Goal: Use online tool/utility: Utilize a website feature to perform a specific function

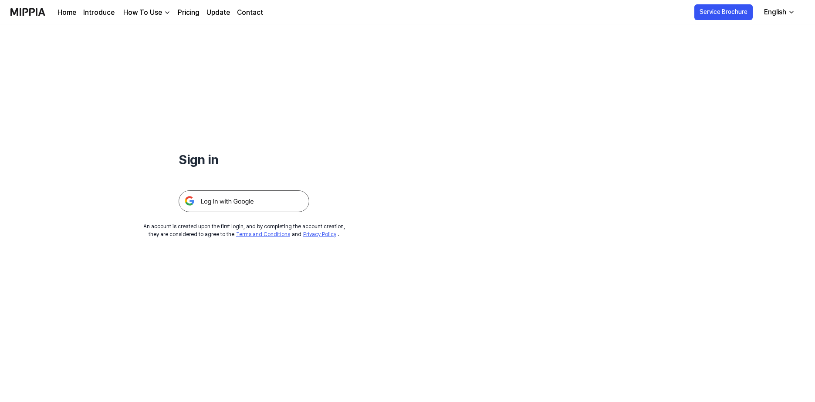
click at [234, 205] on img at bounding box center [244, 201] width 131 height 22
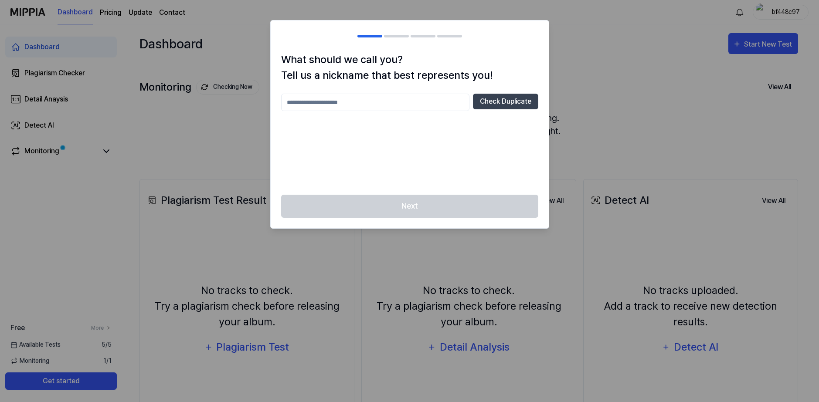
click at [391, 105] on input "text" at bounding box center [375, 102] width 188 height 17
type input "*****"
click at [495, 101] on button "Check Duplicate" at bounding box center [505, 102] width 65 height 16
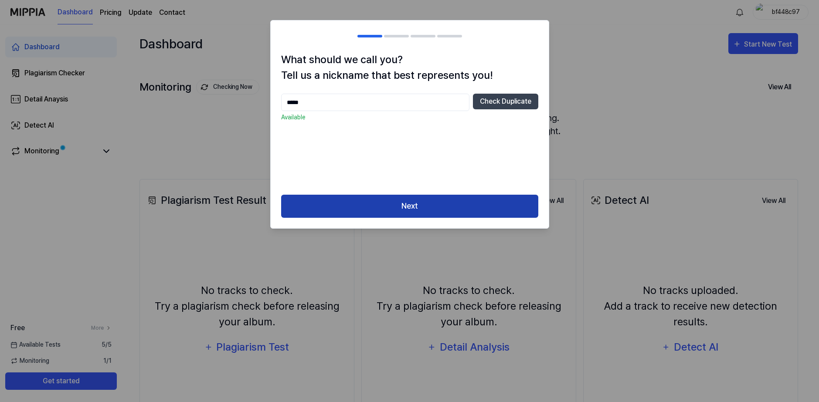
click at [414, 202] on button "Next" at bounding box center [409, 206] width 257 height 23
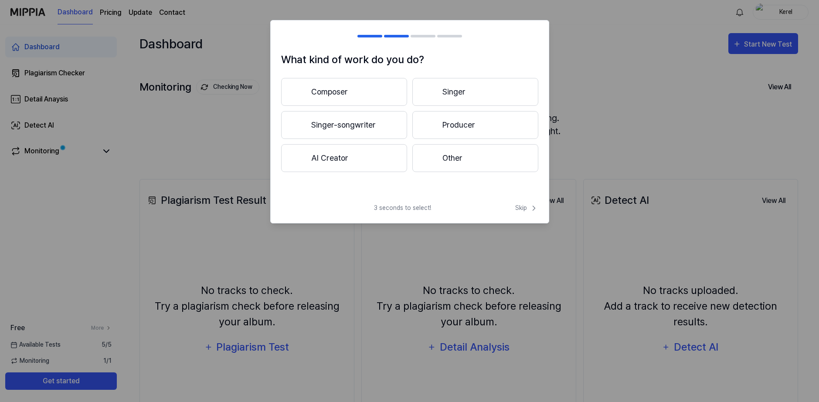
click at [374, 94] on button "Composer" at bounding box center [344, 92] width 126 height 28
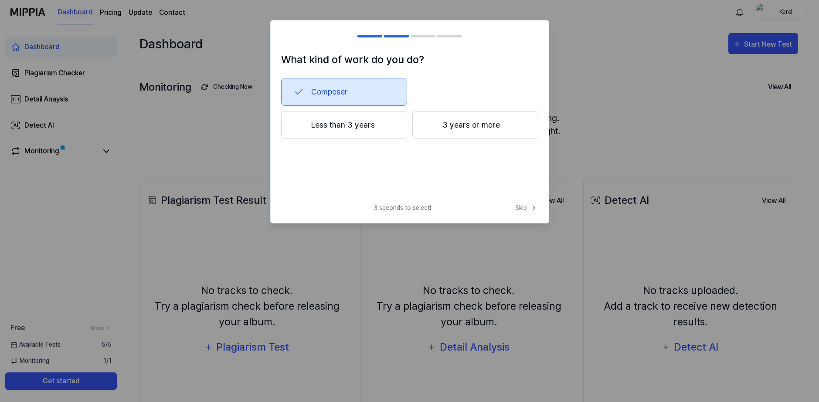
click at [448, 125] on button "3 years or more" at bounding box center [475, 125] width 126 height 28
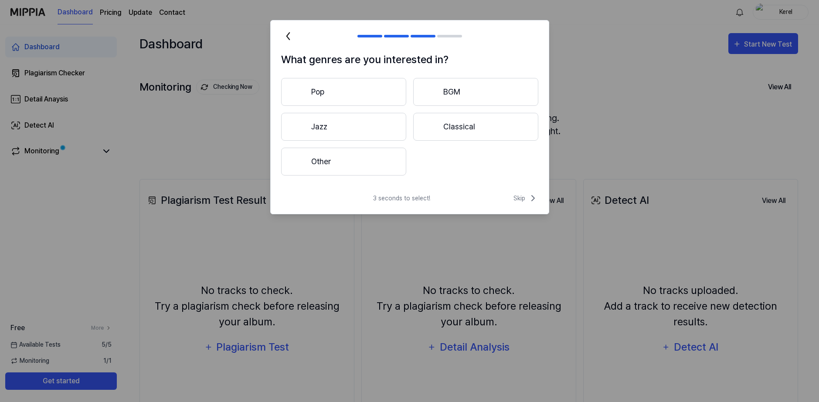
click at [361, 168] on button "Other" at bounding box center [343, 162] width 125 height 28
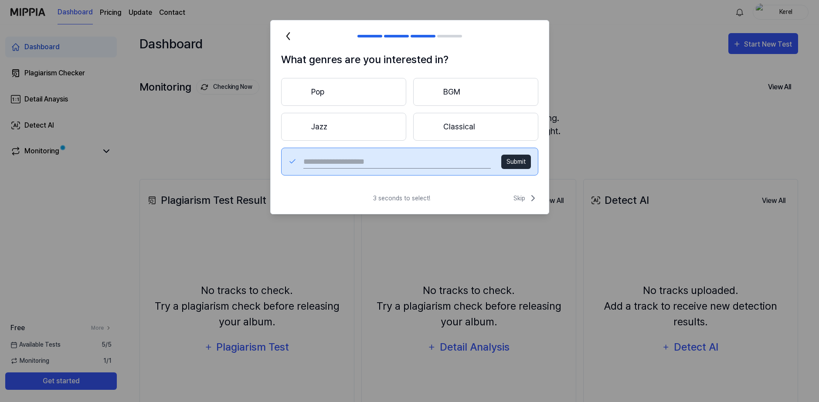
click at [432, 157] on input "text" at bounding box center [396, 162] width 187 height 14
type input "******"
click at [511, 168] on button "Submit" at bounding box center [516, 162] width 30 height 14
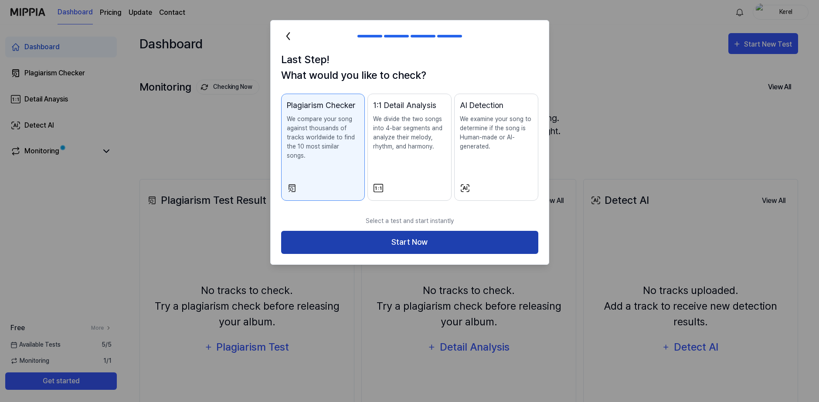
click at [454, 233] on button "Start Now" at bounding box center [409, 242] width 257 height 23
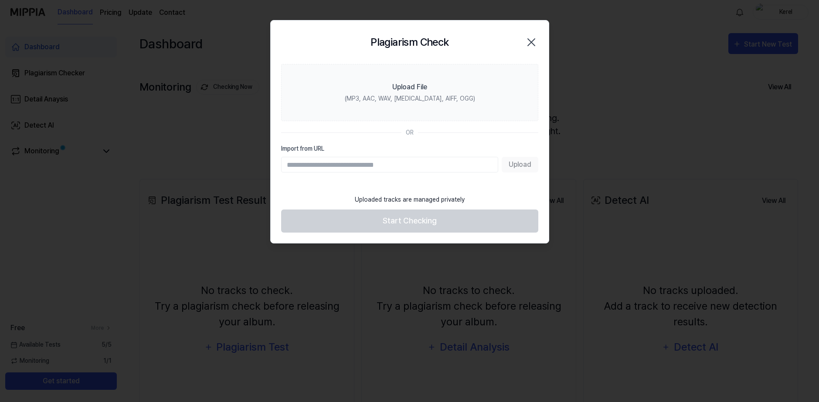
click at [402, 170] on input "Import from URL" at bounding box center [389, 165] width 217 height 16
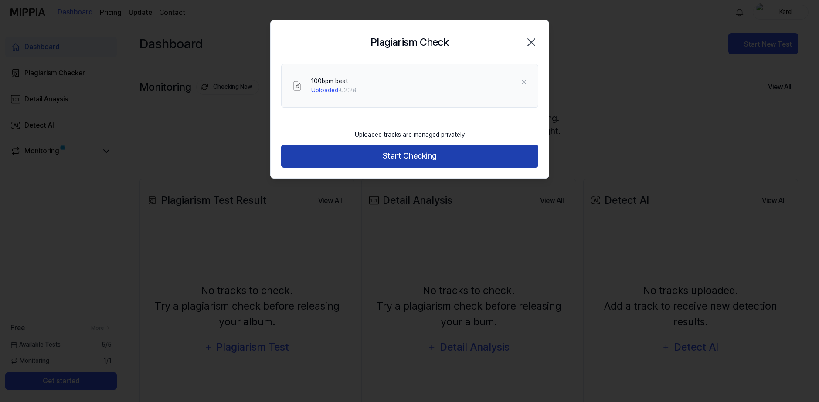
click at [414, 149] on button "Start Checking" at bounding box center [409, 156] width 257 height 23
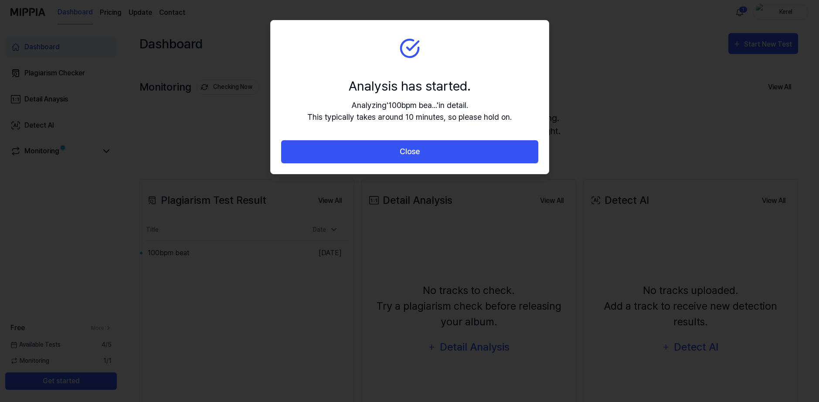
click at [430, 122] on div "Analyzing ' 100bpm bea... ' in detail. This typically takes around 10 minutes, …" at bounding box center [409, 111] width 204 height 24
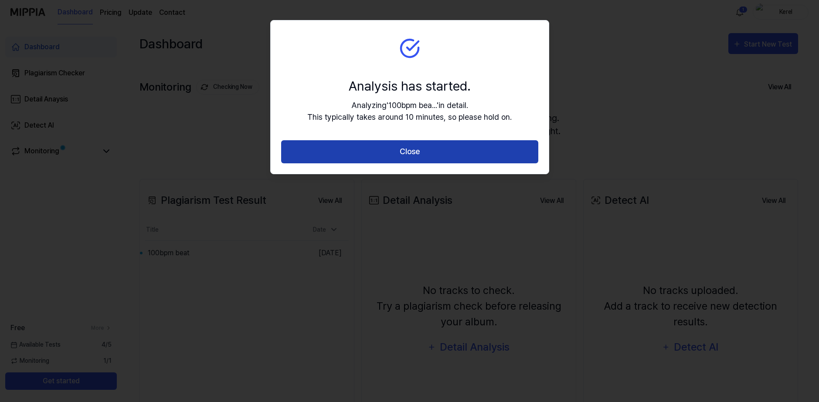
click at [439, 144] on button "Close" at bounding box center [409, 151] width 257 height 23
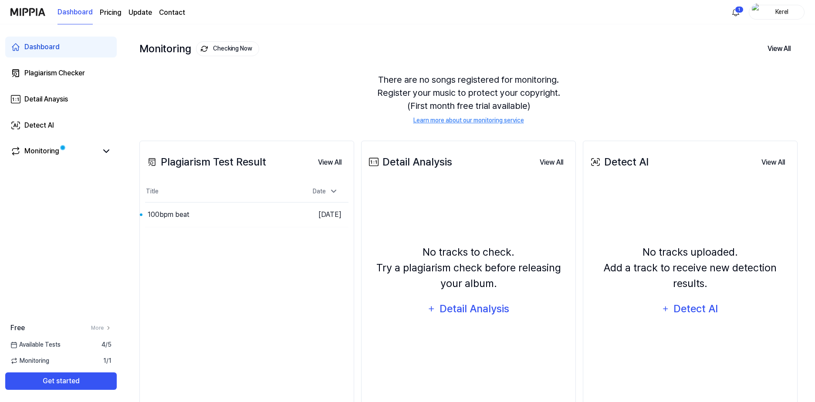
scroll to position [64, 0]
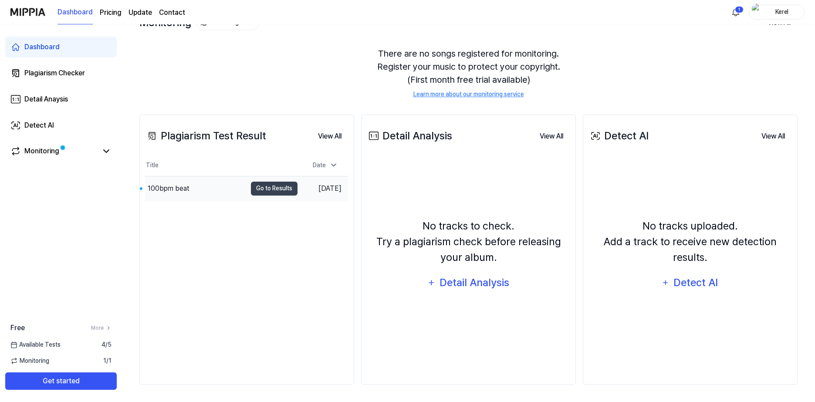
click at [209, 195] on div "100bpm beat" at bounding box center [196, 188] width 102 height 24
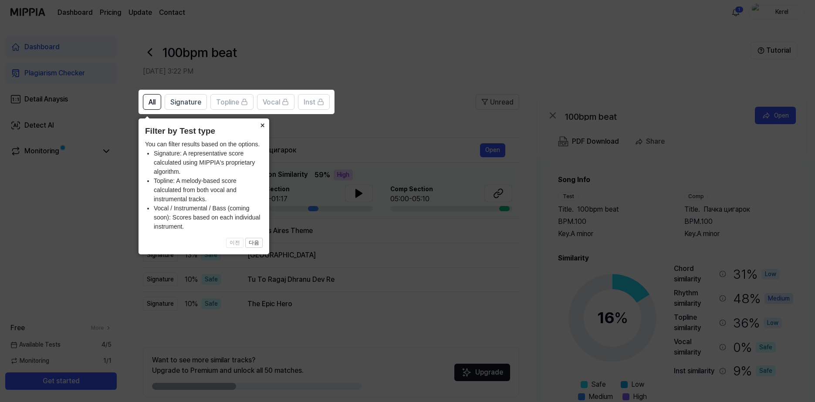
click at [264, 125] on button "×" at bounding box center [262, 125] width 14 height 12
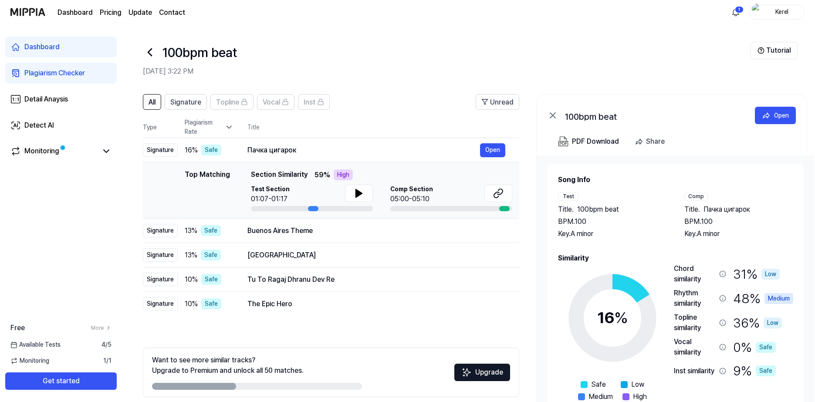
click at [398, 122] on th "Title" at bounding box center [383, 127] width 272 height 21
click at [360, 193] on icon at bounding box center [359, 194] width 6 height 8
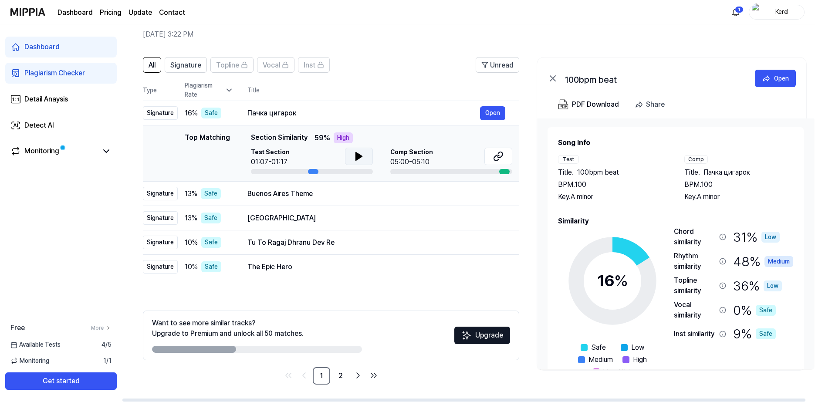
scroll to position [27, 0]
